Goal: Answer question/provide support

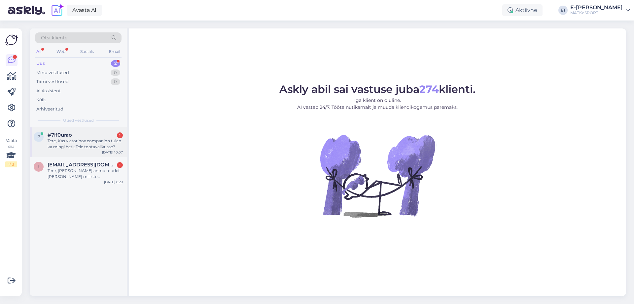
click at [102, 147] on div "Tere, Kas victorinox companion tuleb ka mingi hetk Teie tootavalikusse?" at bounding box center [85, 144] width 75 height 12
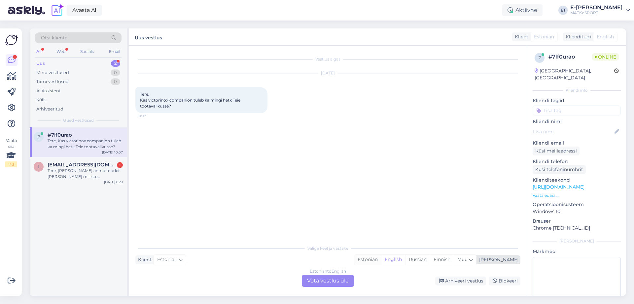
click at [381, 262] on div "Estonian" at bounding box center [367, 259] width 27 height 10
click at [338, 281] on div "Estonian to Estonian Võta vestlus üle" at bounding box center [328, 280] width 52 height 12
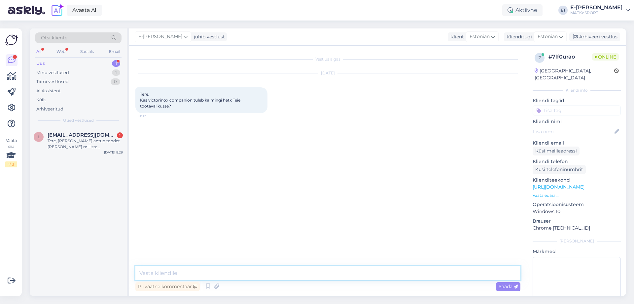
click at [169, 268] on textarea at bounding box center [327, 273] width 385 height 14
click at [230, 271] on textarea "Tere! Hetkel [PERSON_NAME] valikusse tulemas ei ole." at bounding box center [327, 273] width 385 height 14
click at [228, 273] on textarea "Tere! Hetkel [PERSON_NAME] valikusse tulemas ei ole." at bounding box center [327, 273] width 385 height 14
type textarea "Tere! Hetkel [PERSON_NAME] valikusse kahjuks tulemas ei ole."
click at [498, 286] on div "Saada" at bounding box center [508, 286] width 24 height 9
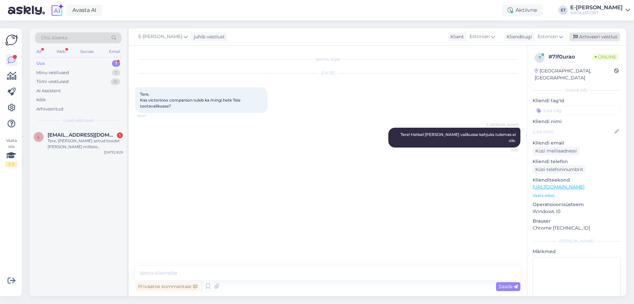
click at [583, 37] on div "Arhiveeri vestlus" at bounding box center [594, 36] width 51 height 9
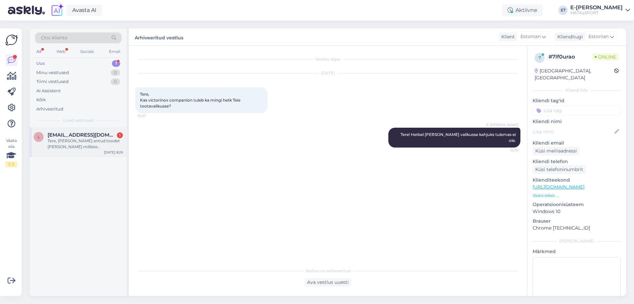
click at [97, 145] on div "Tere, [PERSON_NAME] antud toodet [PERSON_NAME] milliste vahenditega taastada ve…" at bounding box center [85, 144] width 75 height 12
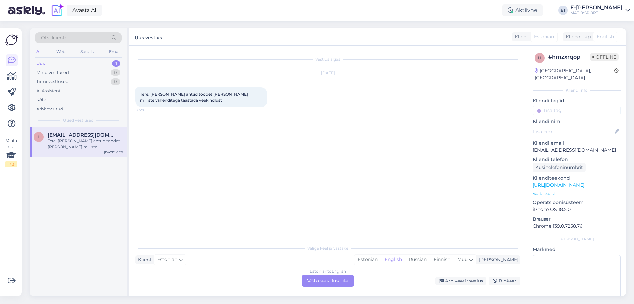
click at [559, 182] on link "[URL][DOMAIN_NAME]" at bounding box center [559, 185] width 52 height 6
click at [381, 260] on div "Estonian" at bounding box center [367, 259] width 27 height 10
click at [341, 280] on div "Estonian to Estonian Võta vestlus üle" at bounding box center [328, 280] width 52 height 12
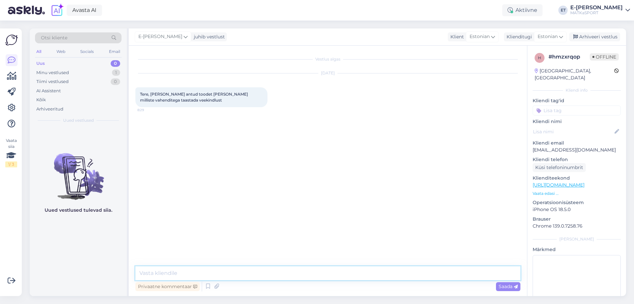
click at [268, 267] on textarea at bounding box center [327, 273] width 385 height 14
paste textarea "Rab FIREWALL MOUNTAIN naiste jope"
paste textarea "Nikwax Tech Wash"
paste textarea "[URL][DOMAIN_NAME]"
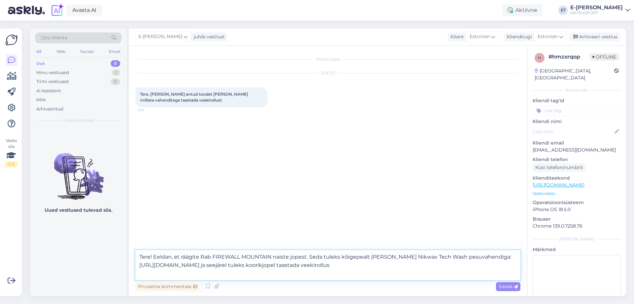
paste textarea "Nikwax [GEOGRAPHIC_DATA][DOMAIN_NAME]® Wash-In"
click at [273, 272] on textarea "Tere! Eeldan, et räägite Rab FIREWALL MOUNTAIN naiste jopest. Seda tuleks kõige…" at bounding box center [327, 265] width 385 height 30
click at [295, 272] on textarea "Tere! Eeldan, et räägite Rab FIREWALL MOUNTAIN naiste jopest. Seda tuleks kõige…" at bounding box center [327, 265] width 385 height 30
paste textarea "[URL][DOMAIN_NAME]"
type textarea "Tere! Eeldan, et räägite Rab FIREWALL MOUNTAIN naiste jopest. Seda tuleks kõige…"
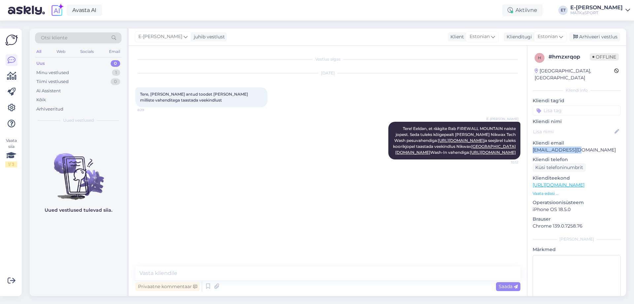
drag, startPoint x: 533, startPoint y: 143, endPoint x: 575, endPoint y: 142, distance: 42.3
click at [575, 146] on p "[EMAIL_ADDRESS][DOMAIN_NAME]" at bounding box center [577, 149] width 88 height 7
copy p "[EMAIL_ADDRESS][DOMAIN_NAME]"
drag, startPoint x: 398, startPoint y: 127, endPoint x: 518, endPoint y: 181, distance: 132.4
click at [518, 159] on div "E-[PERSON_NAME] Tere! Eeldan, et räägite Rab FIREWALL MOUNTAIN naiste jopest. S…" at bounding box center [454, 141] width 132 height 38
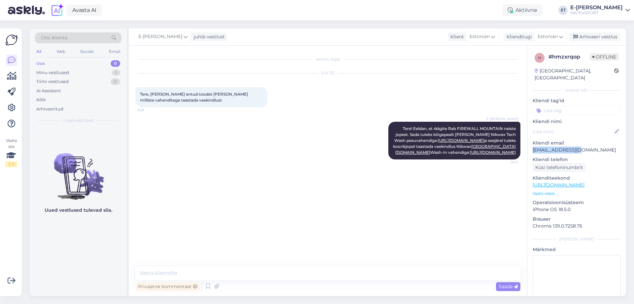
copy span "Tere! Eeldan, et räägite Rab FIREWALL MOUNTAIN naiste jopest. Seda tuleks kõige…"
click at [293, 159] on div "E-[PERSON_NAME] Tere! Eeldan, et räägite Rab FIREWALL MOUNTAIN naiste jopest. S…" at bounding box center [327, 140] width 385 height 52
click at [585, 38] on div "Arhiveeri vestlus" at bounding box center [594, 36] width 51 height 9
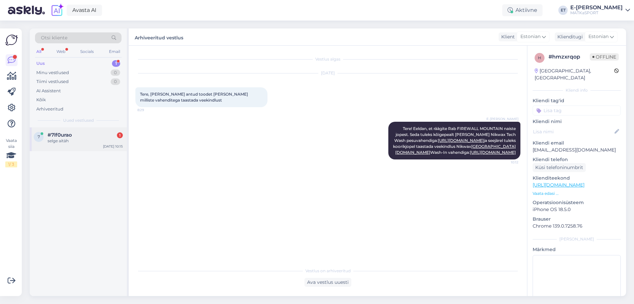
click at [74, 138] on div "selge aitäh" at bounding box center [85, 141] width 75 height 6
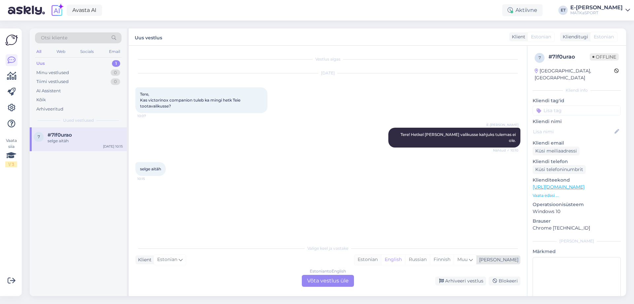
click at [381, 258] on div "Estonian" at bounding box center [367, 259] width 27 height 10
click at [346, 282] on div "Estonian to Estonian Võta vestlus üle" at bounding box center [328, 280] width 52 height 12
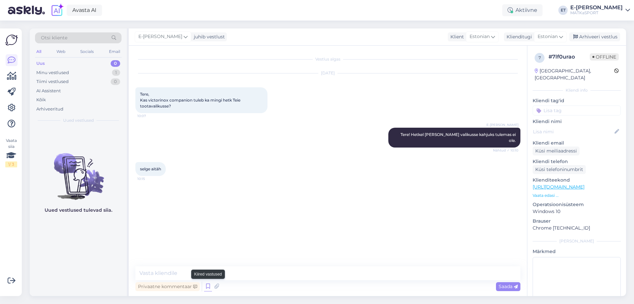
click at [208, 284] on icon at bounding box center [208, 286] width 8 height 10
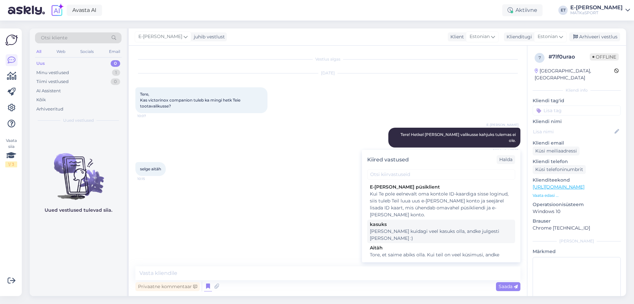
click at [458, 232] on div "[PERSON_NAME] kuidagi veel kasuks olla, andke julgesti [PERSON_NAME] :)" at bounding box center [441, 235] width 143 height 14
type textarea "[PERSON_NAME] kuidagi veel kasuks olla, andke julgesti [PERSON_NAME] :)"
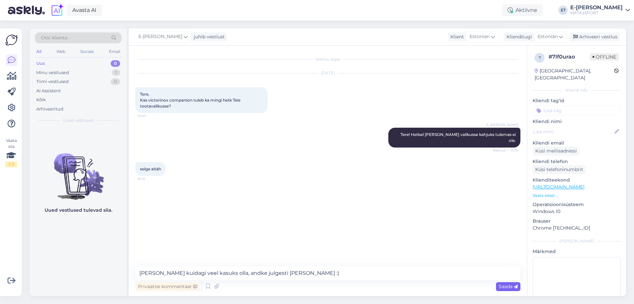
click at [514, 288] on span "Saada" at bounding box center [508, 286] width 19 height 6
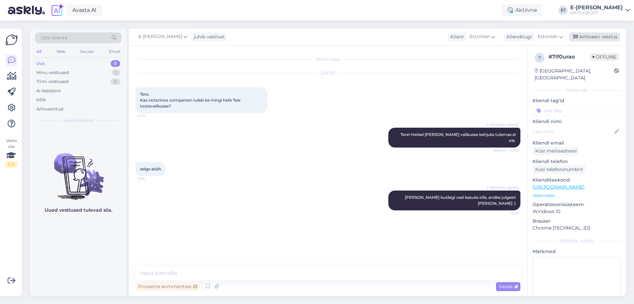
click at [589, 38] on div "Arhiveeri vestlus" at bounding box center [594, 36] width 51 height 9
